Goal: Navigation & Orientation: Find specific page/section

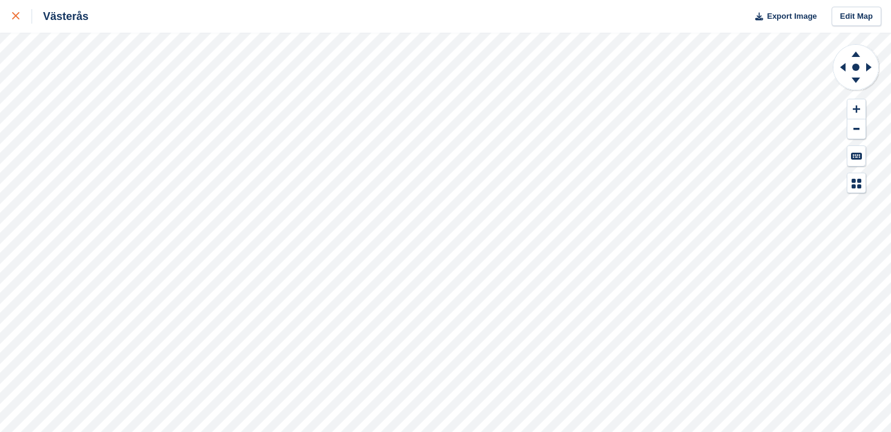
click at [15, 16] on icon at bounding box center [15, 15] width 7 height 7
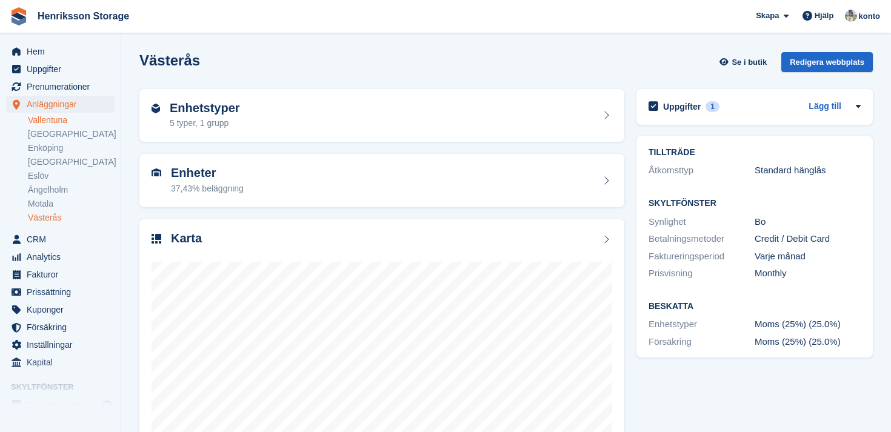
click at [58, 119] on link "Vallentuna" at bounding box center [71, 121] width 87 height 12
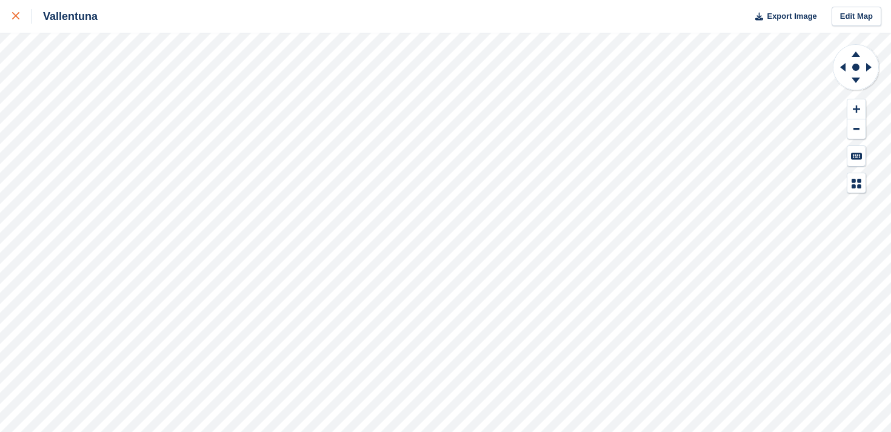
click at [17, 13] on icon at bounding box center [15, 15] width 7 height 7
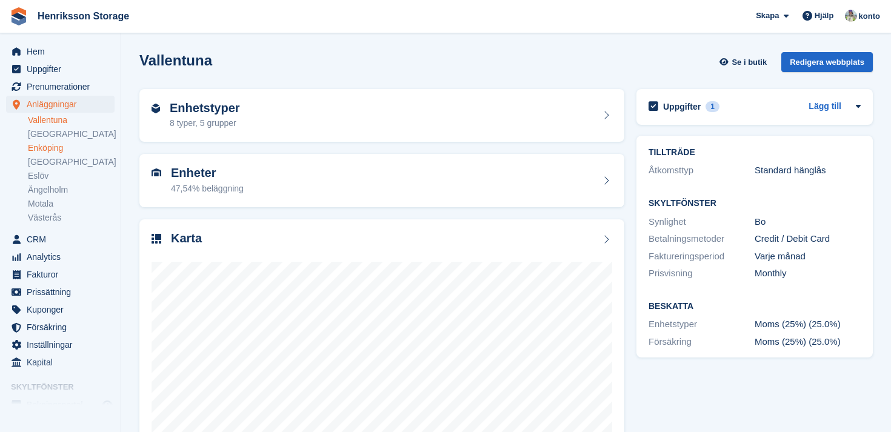
click at [45, 146] on link "Enköping" at bounding box center [71, 148] width 87 height 12
